Goal: Task Accomplishment & Management: Use online tool/utility

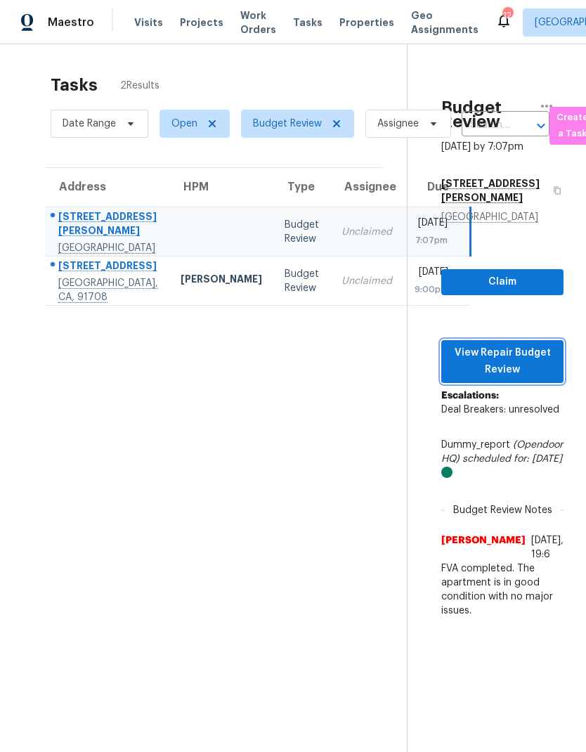
click at [520, 371] on span "View Repair Budget Review" at bounding box center [503, 362] width 100 height 34
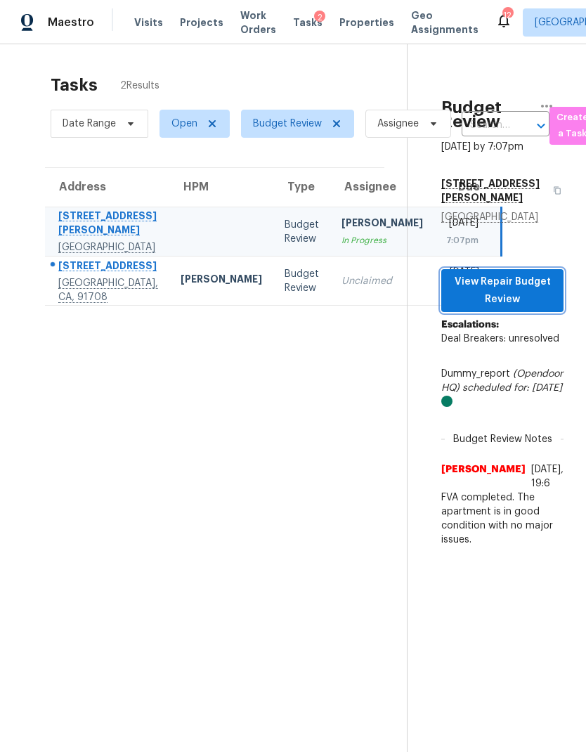
click at [526, 305] on span "View Repair Budget Review" at bounding box center [503, 291] width 100 height 34
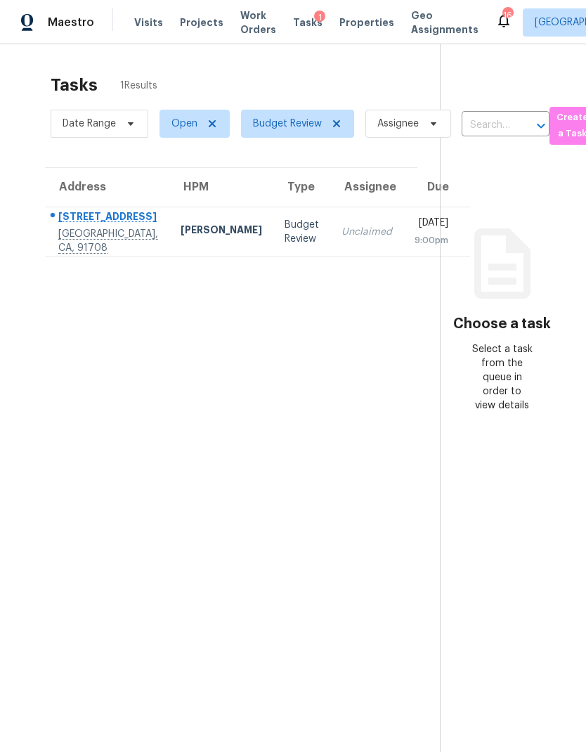
click at [181, 240] on div "[PERSON_NAME]" at bounding box center [222, 232] width 82 height 18
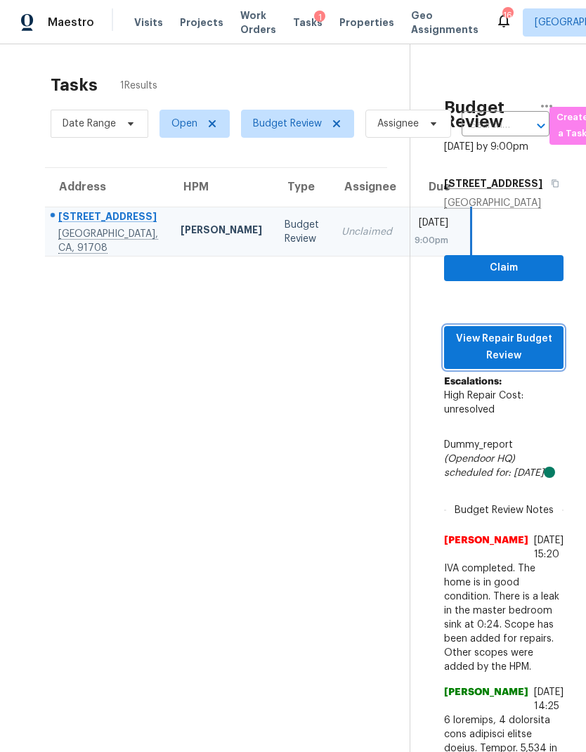
click at [520, 365] on span "View Repair Budget Review" at bounding box center [504, 347] width 97 height 34
click at [527, 365] on span "View Repair Budget Review" at bounding box center [504, 347] width 97 height 34
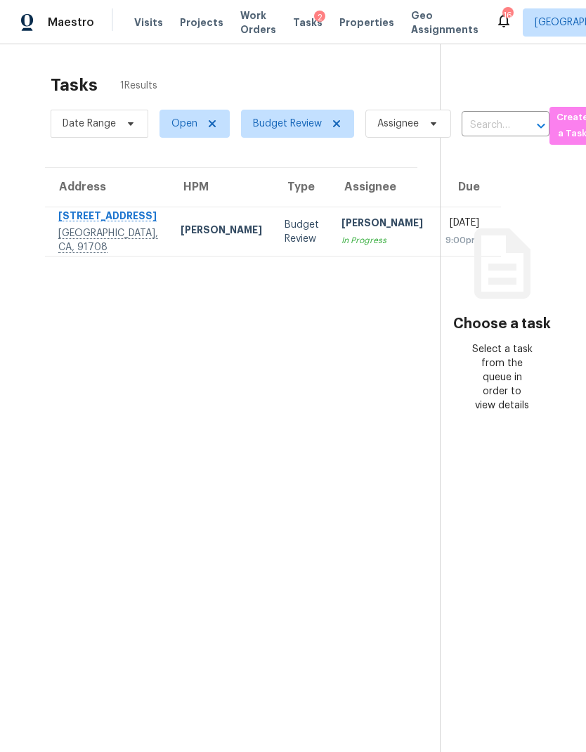
click at [342, 233] on div "[PERSON_NAME]" at bounding box center [383, 225] width 82 height 18
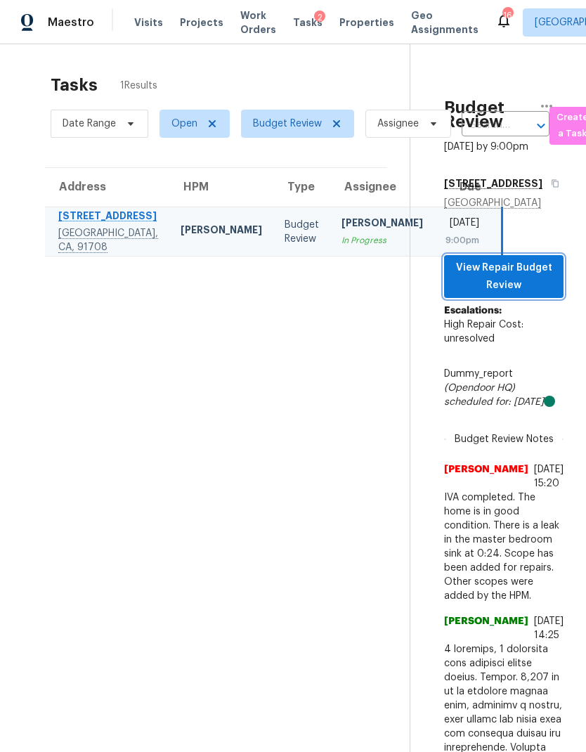
click at [514, 294] on span "View Repair Budget Review" at bounding box center [504, 276] width 97 height 34
